Goal: Information Seeking & Learning: Learn about a topic

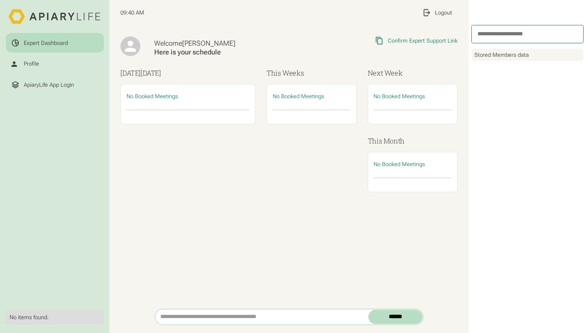
click at [65, 85] on html "Expert Dashboard Profile ApiaryLife App Login No items found. 09:40 AM My Profi…" at bounding box center [293, 166] width 586 height 333
click at [65, 85] on div "ApiaryLife App Login" at bounding box center [49, 84] width 50 height 7
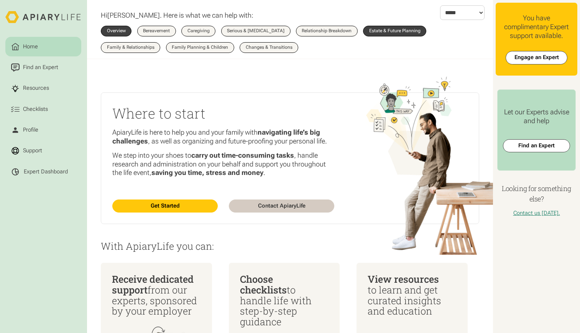
click at [377, 32] on div "Estate & Future Planning" at bounding box center [394, 31] width 51 height 5
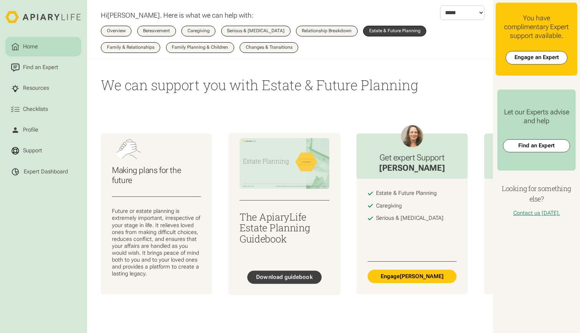
click at [287, 278] on div "Download guidebook" at bounding box center [284, 276] width 56 height 7
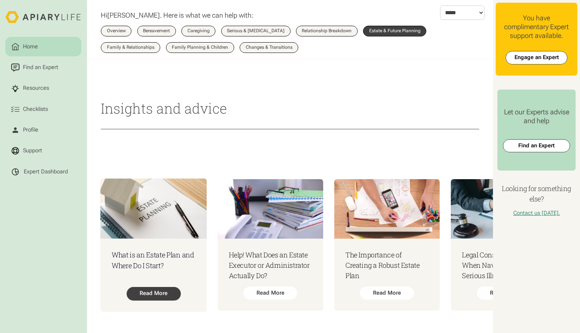
click at [151, 288] on div "Read More" at bounding box center [154, 293] width 54 height 13
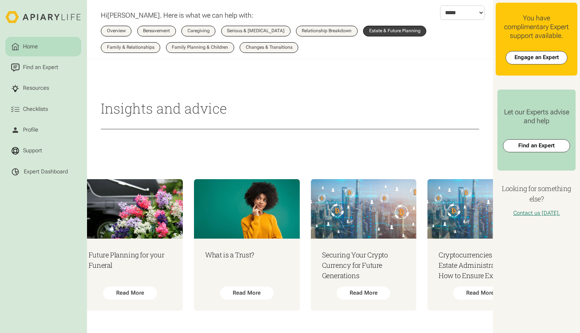
scroll to position [0, 491]
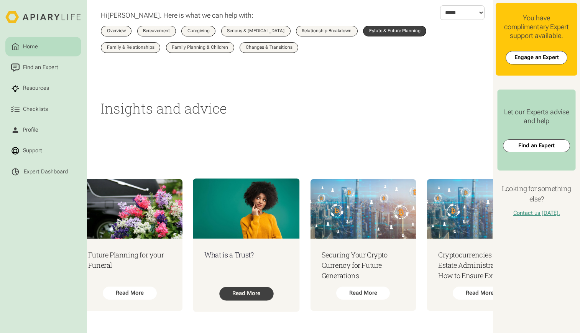
click at [266, 290] on div "Read More" at bounding box center [246, 293] width 54 height 13
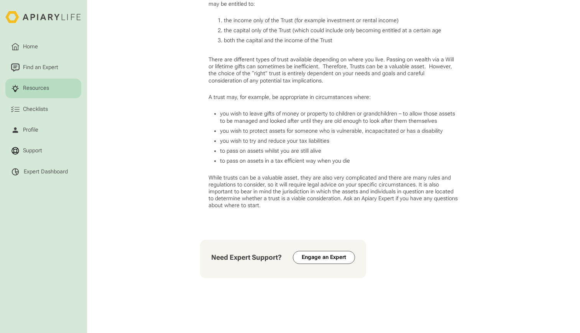
scroll to position [632, 0]
